Goal: Information Seeking & Learning: Learn about a topic

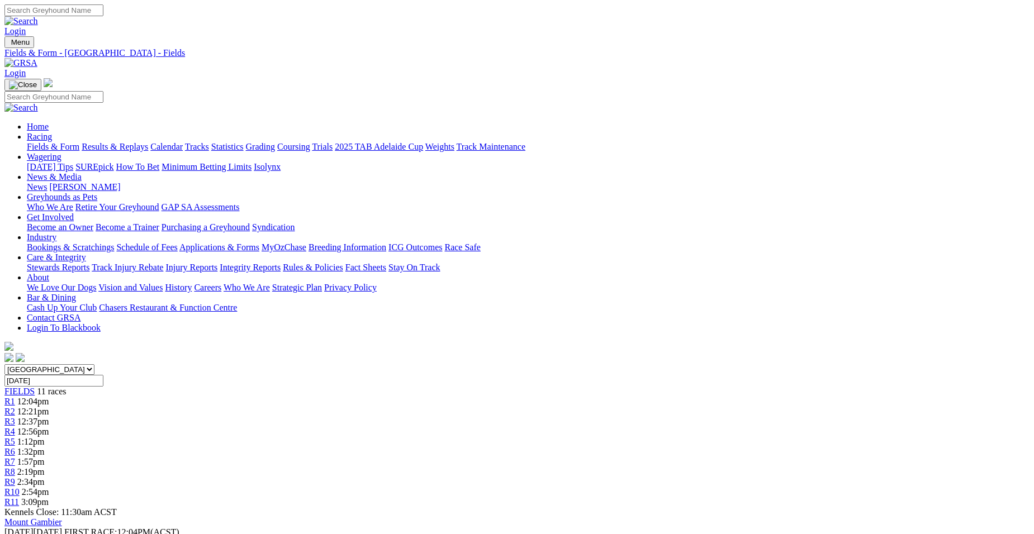
click at [15, 467] on span "R8" at bounding box center [9, 472] width 11 height 10
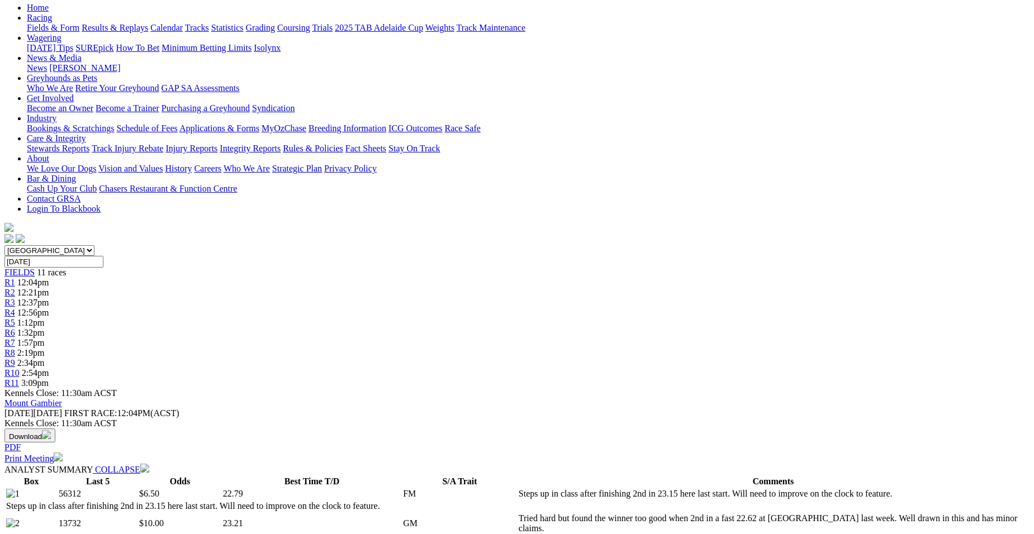
scroll to position [149, 0]
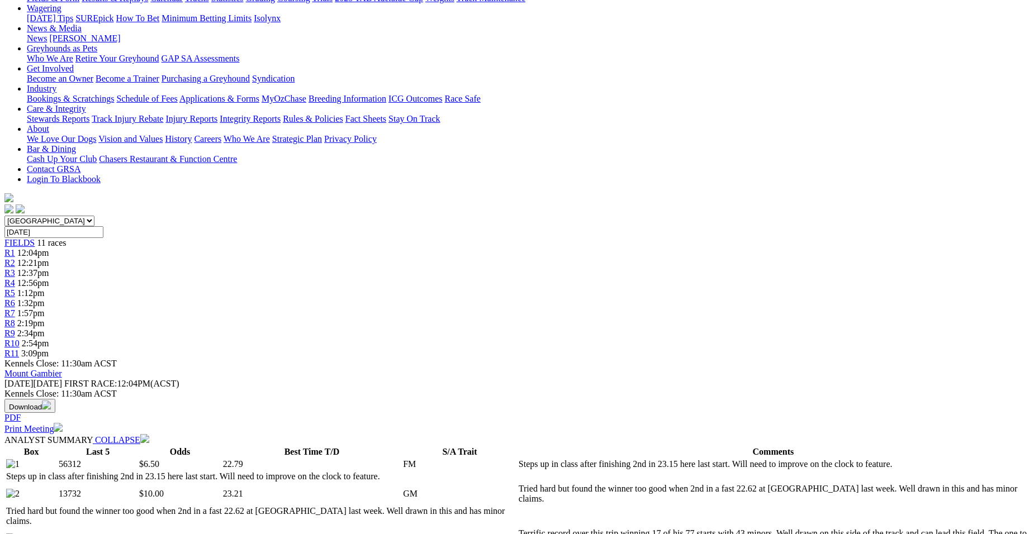
click at [15, 329] on span "R9" at bounding box center [9, 334] width 11 height 10
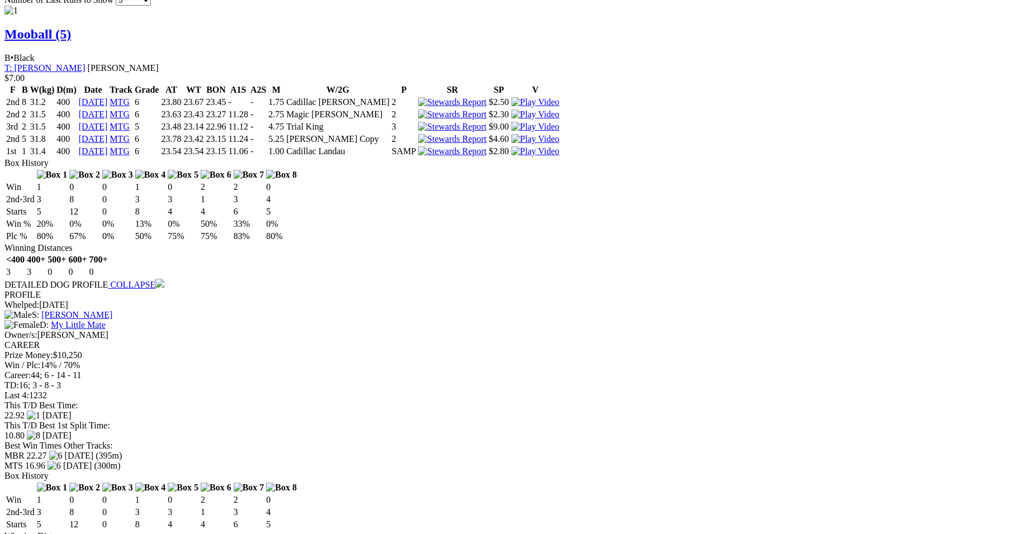
scroll to position [1070, 0]
